Goal: Task Accomplishment & Management: Use online tool/utility

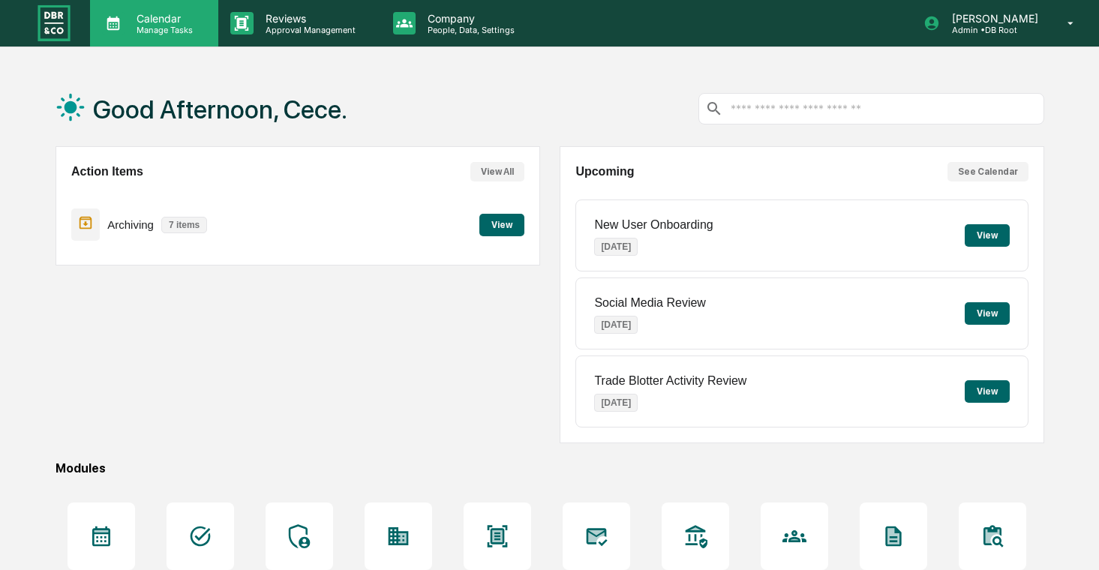
click at [172, 41] on div "Calendar Manage Tasks" at bounding box center [154, 23] width 128 height 47
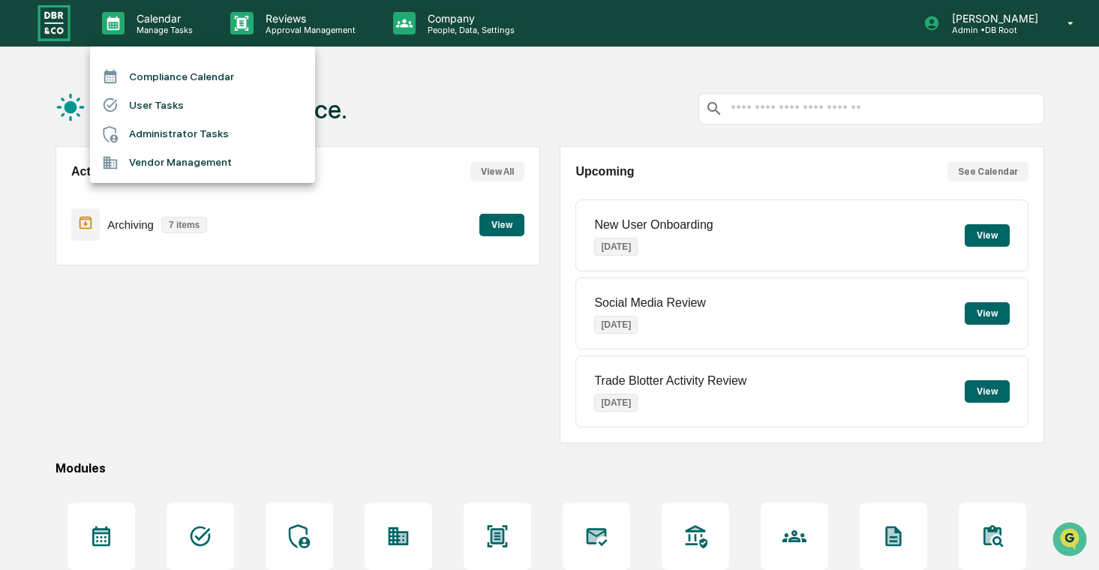
click at [229, 109] on li "User Tasks" at bounding box center [202, 105] width 225 height 29
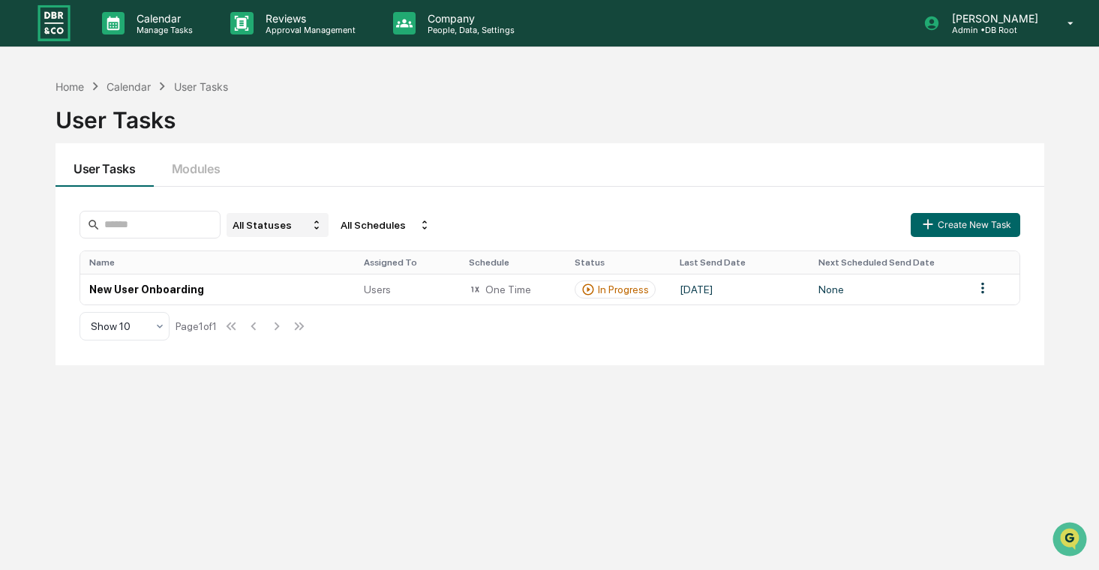
click at [343, 296] on td "New User Onboarding" at bounding box center [217, 289] width 275 height 31
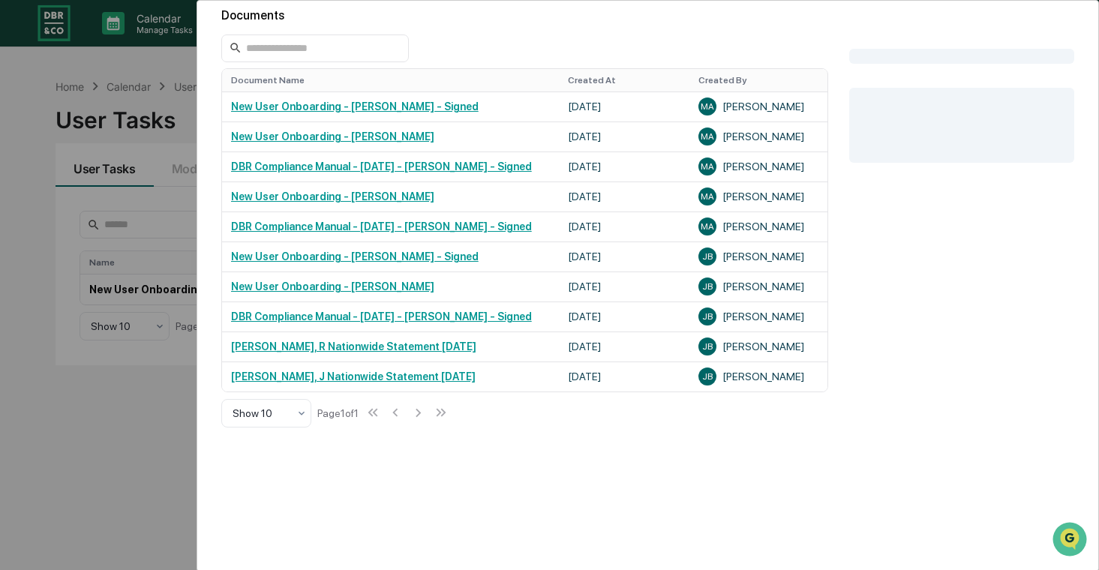
scroll to position [594, 0]
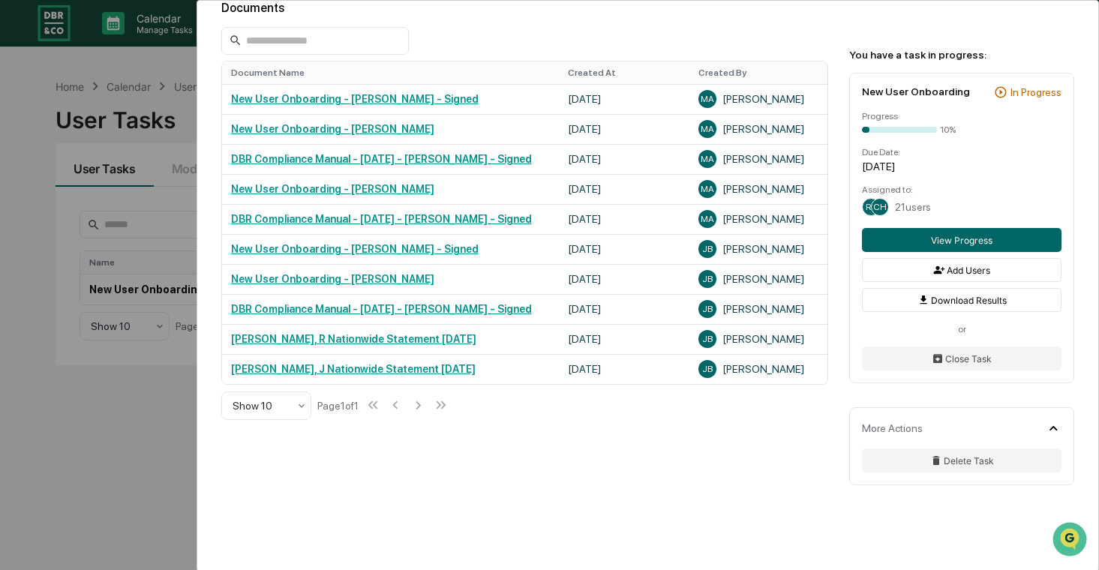
click at [72, 379] on div "User Tasks New User Onboarding New User Onboarding Active Welcome to Greenboard…" at bounding box center [549, 285] width 1099 height 570
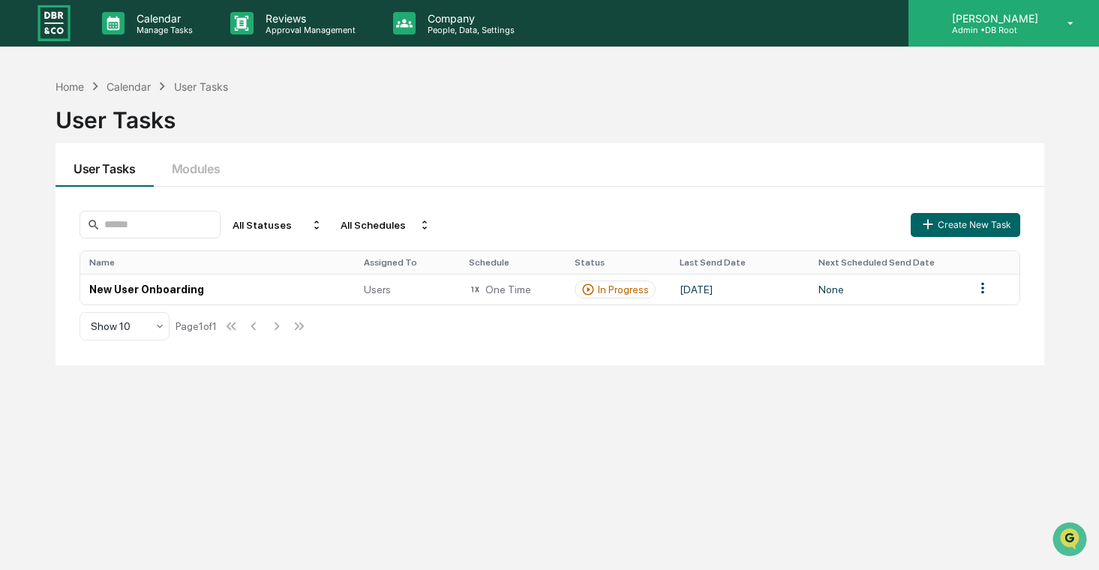
click at [972, 45] on div "[PERSON_NAME] Admin • DB Root" at bounding box center [1004, 23] width 191 height 47
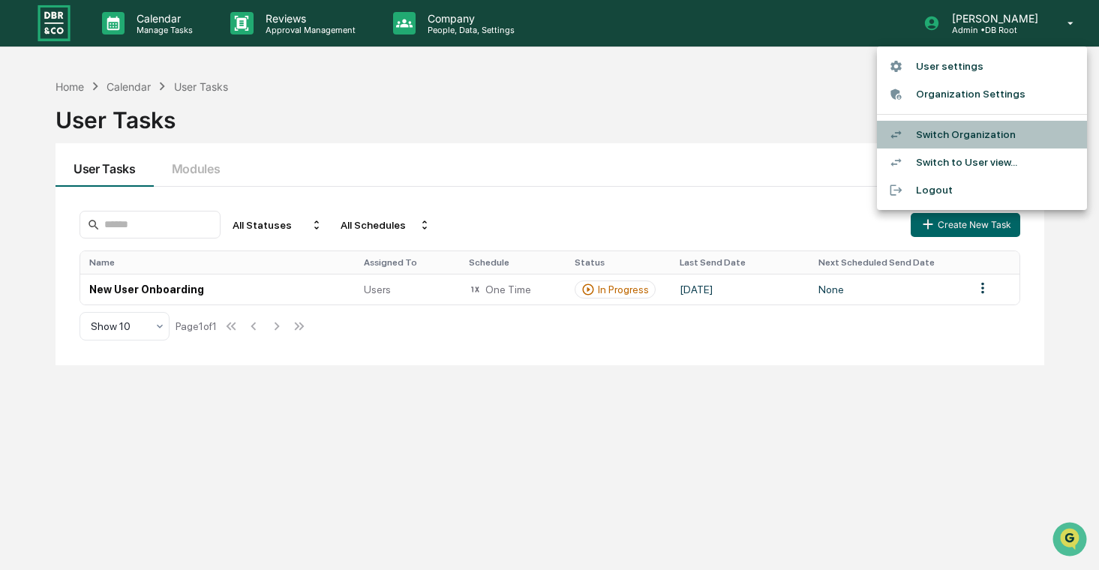
click at [948, 128] on li "Switch Organization" at bounding box center [982, 135] width 210 height 28
